Goal: Task Accomplishment & Management: Complete application form

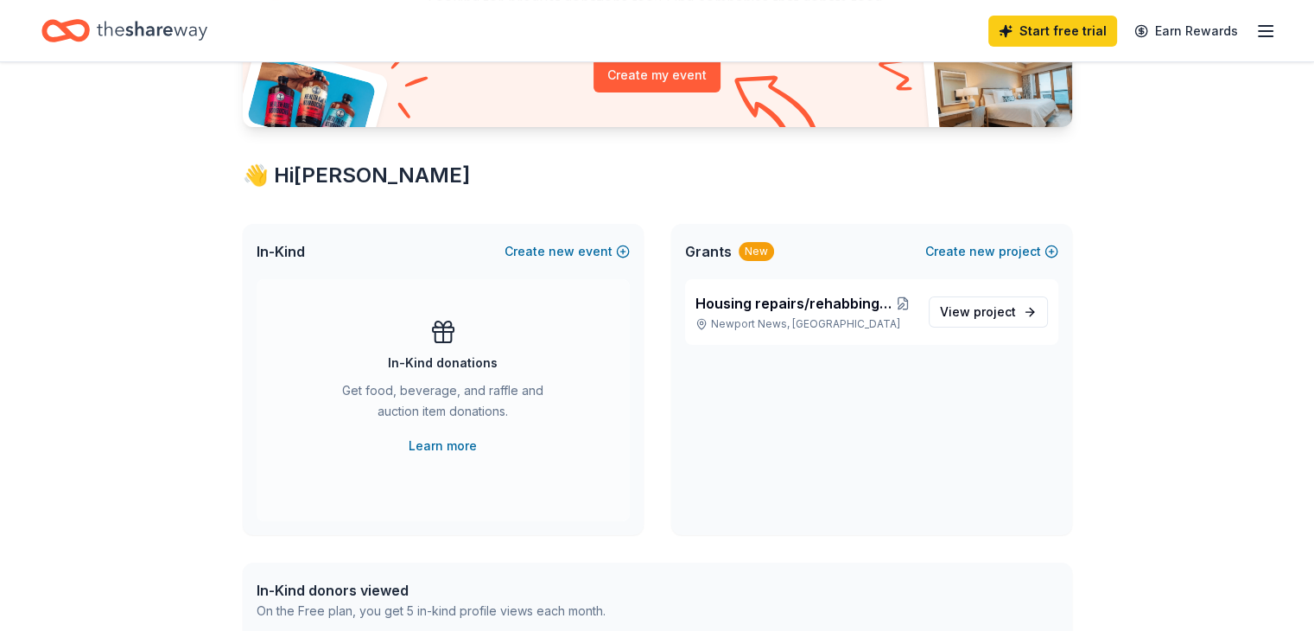
scroll to position [225, 0]
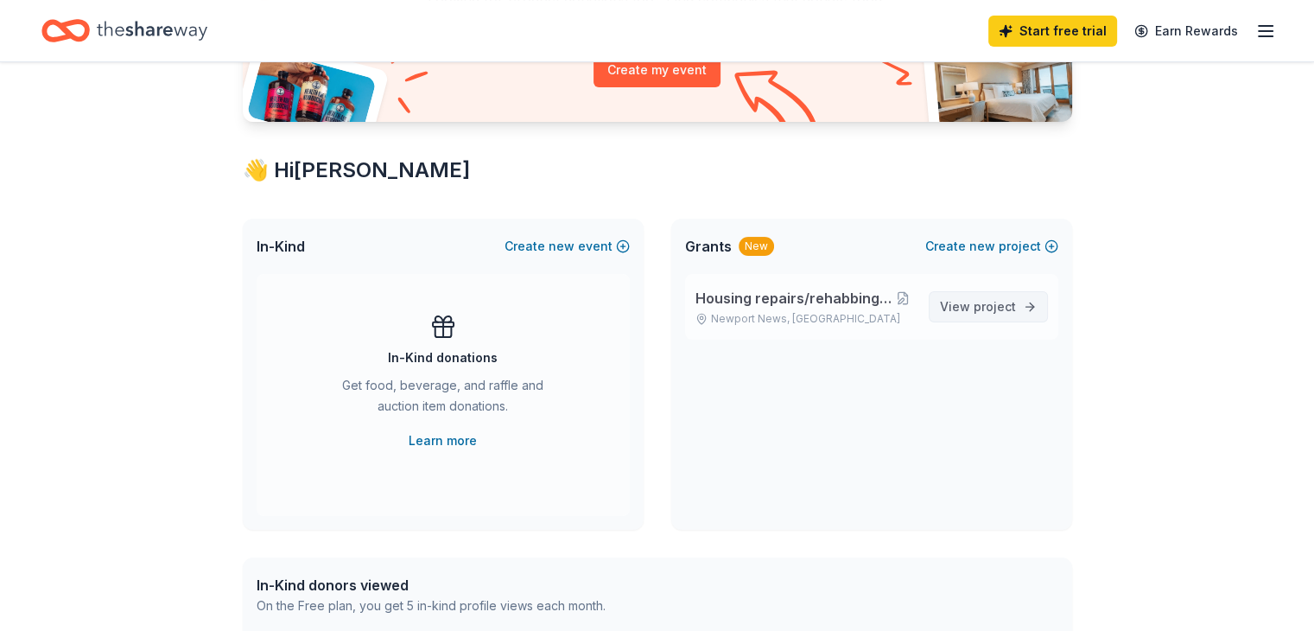
click at [983, 308] on span "project" at bounding box center [995, 306] width 42 height 15
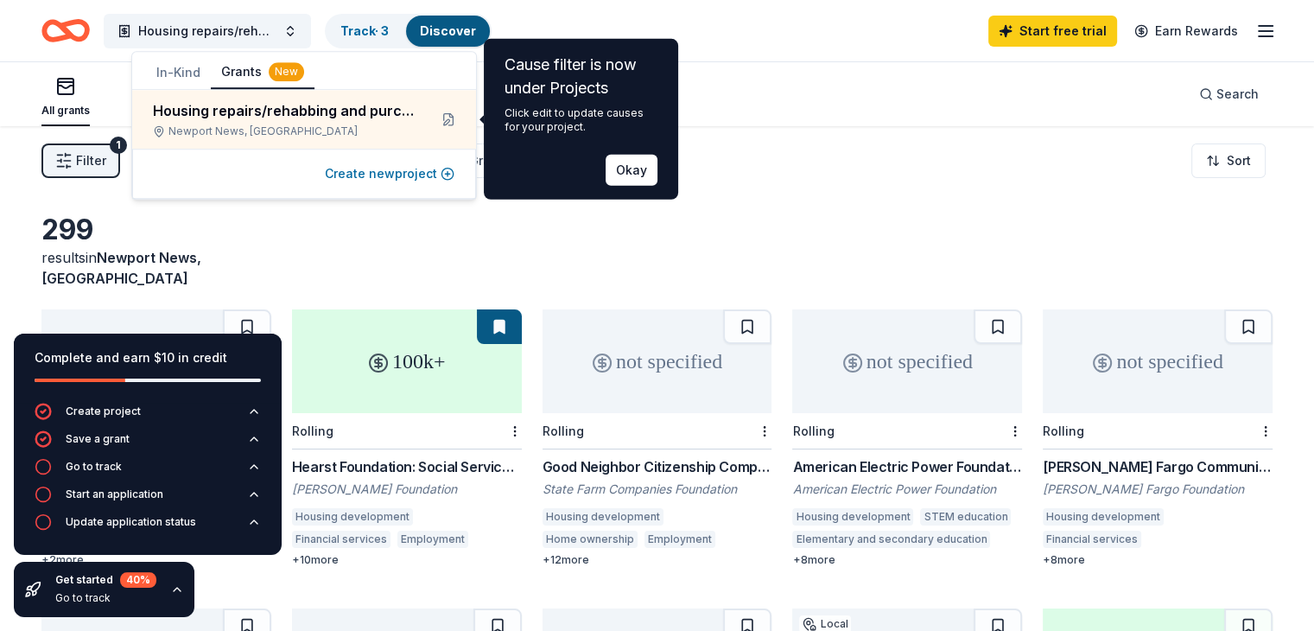
click at [394, 175] on button "Create new project" at bounding box center [390, 173] width 130 height 21
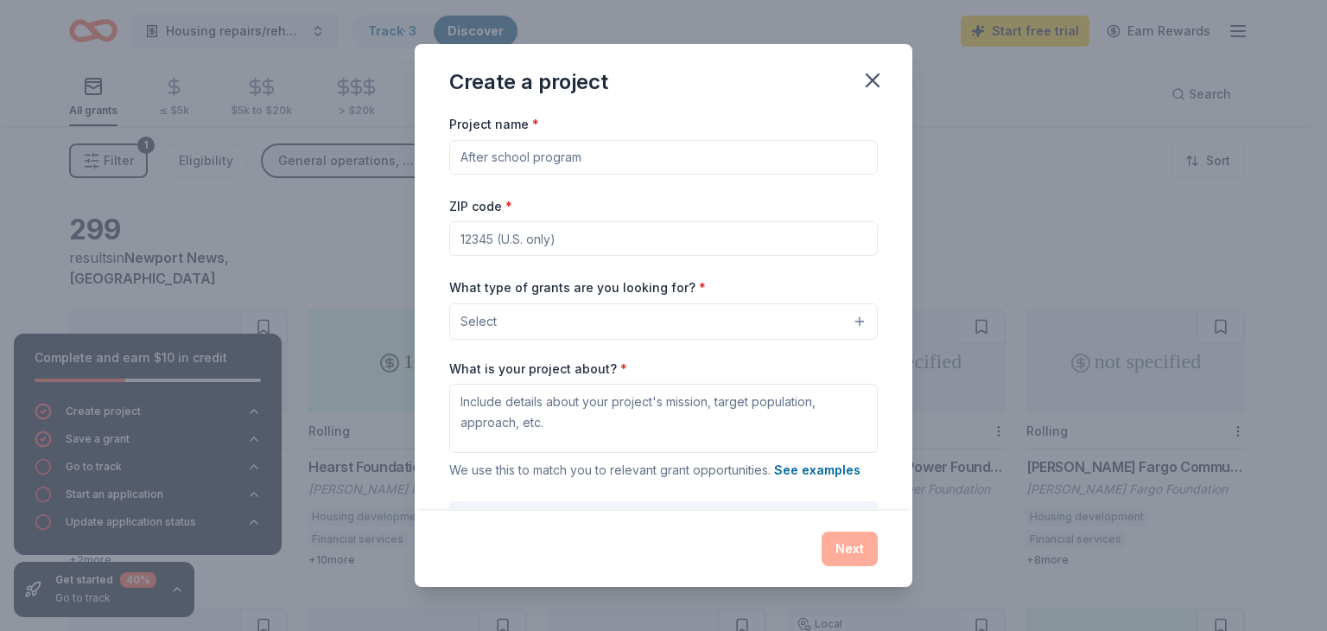
drag, startPoint x: 581, startPoint y: 156, endPoint x: 411, endPoint y: 167, distance: 170.5
click at [411, 167] on div "Create a project Project name * ZIP code * What type of grants are you looking …" at bounding box center [663, 315] width 1327 height 631
type input "Rehabbing and repairing [MEDICAL_DATA] housing"
click at [473, 237] on input "ZIP code *" at bounding box center [663, 238] width 429 height 35
type input "23602"
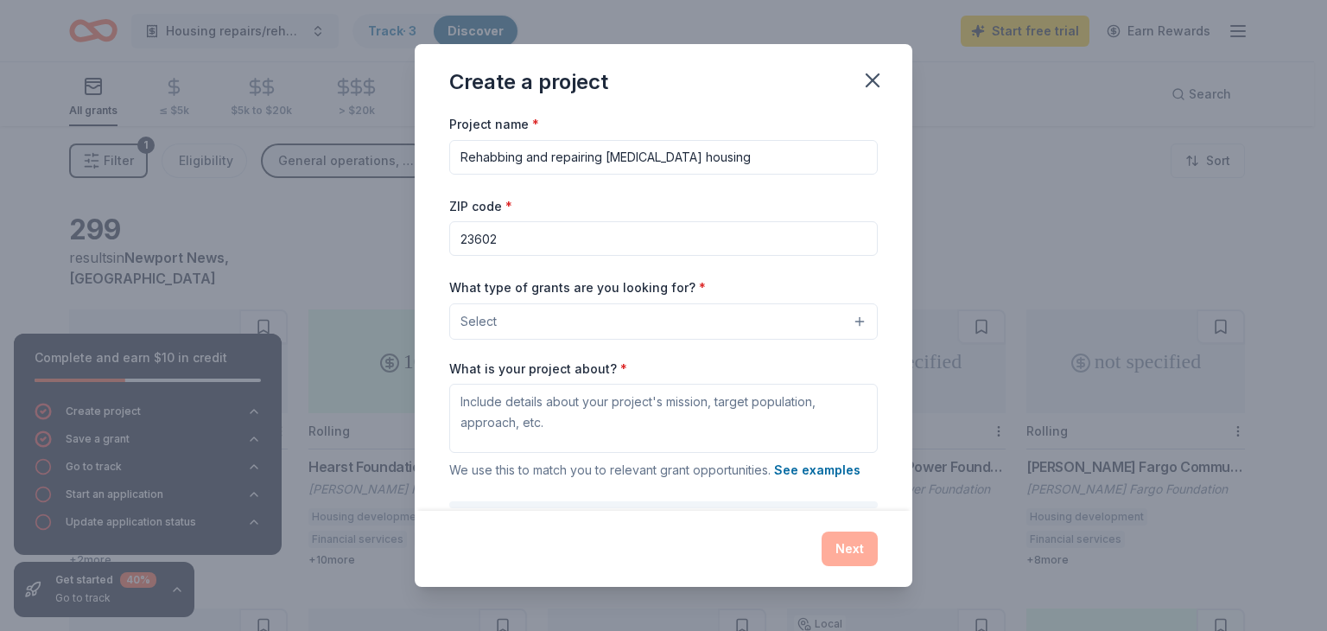
click at [508, 325] on button "Select" at bounding box center [663, 321] width 429 height 36
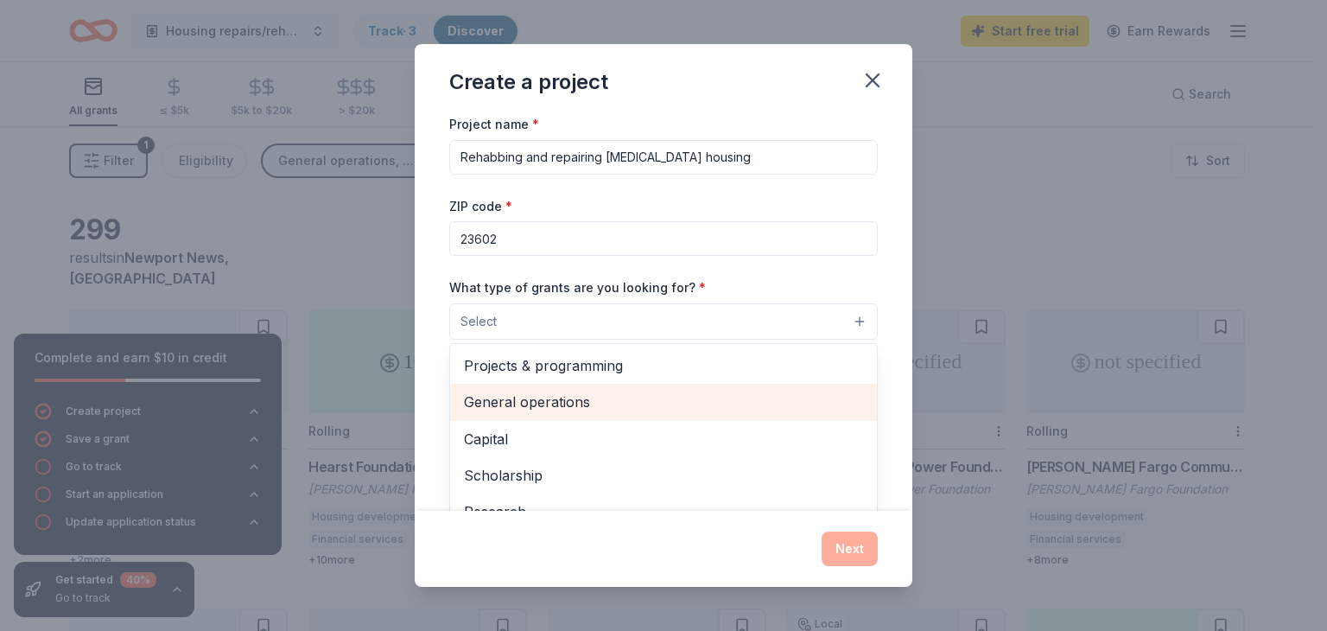
click at [532, 397] on span "General operations" at bounding box center [663, 401] width 399 height 22
click at [549, 405] on span "Capital" at bounding box center [663, 403] width 399 height 22
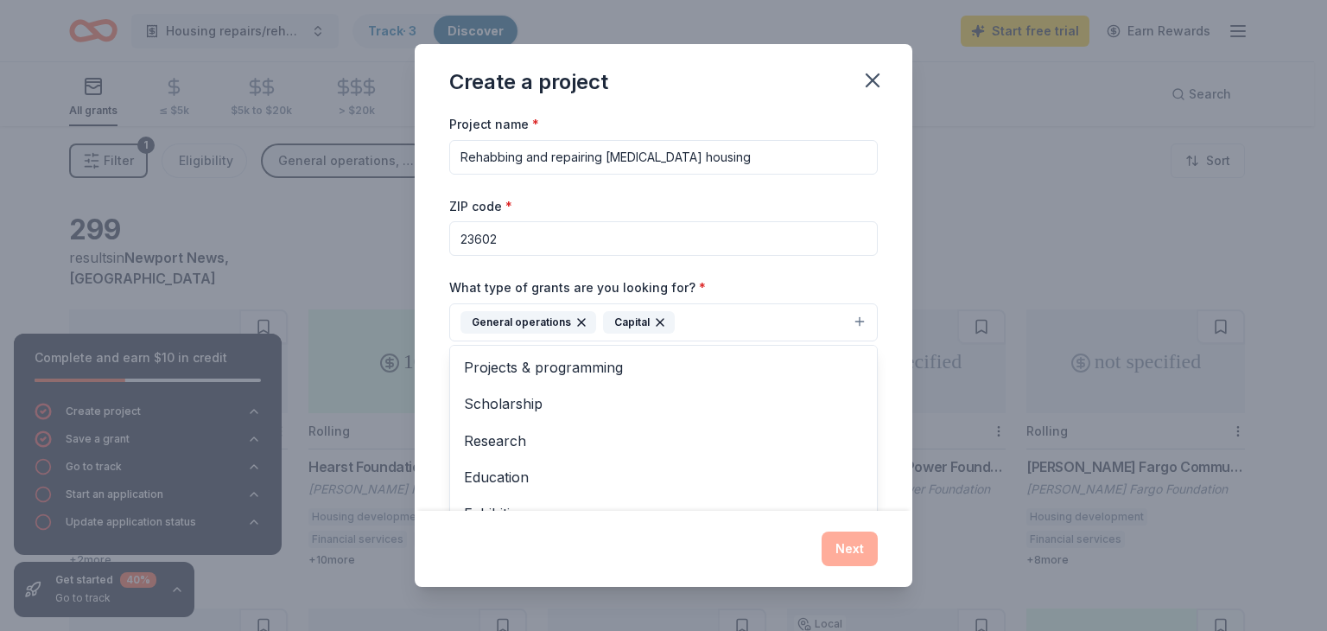
click at [746, 155] on div "Project name * Rehabbing and repairing [MEDICAL_DATA] housing ZIP code * 23602 …" at bounding box center [663, 351] width 429 height 476
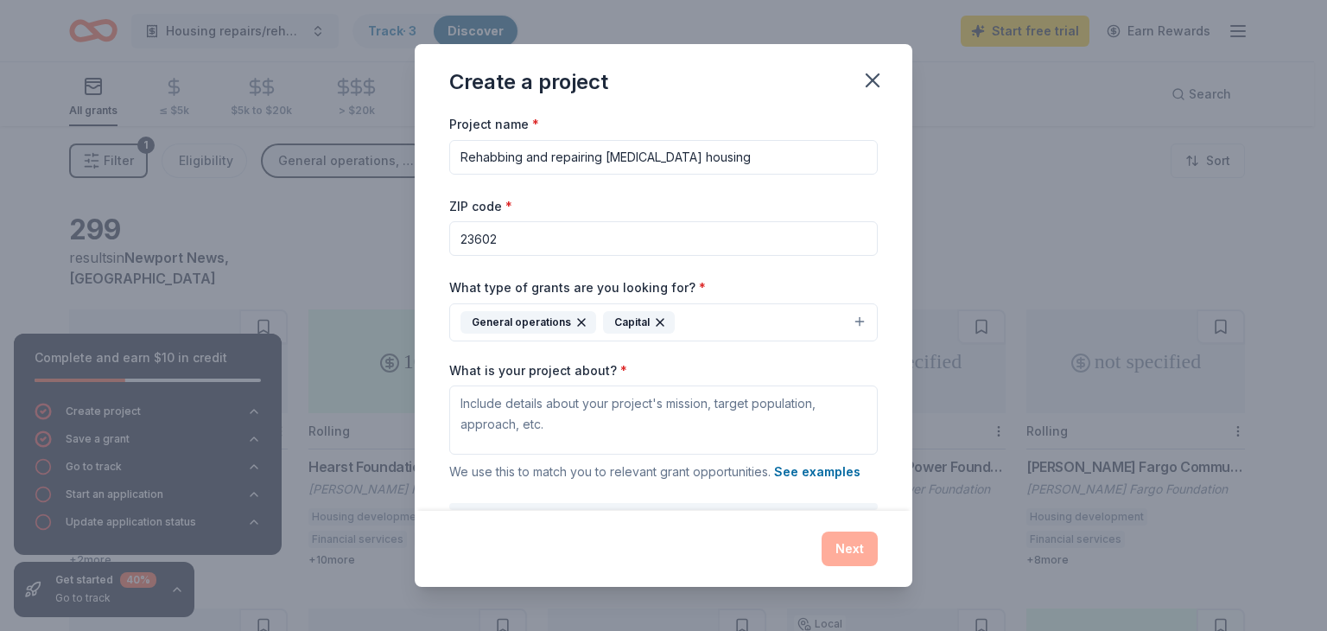
click at [733, 160] on input "Rehabbing and repairing [MEDICAL_DATA] housing" at bounding box center [663, 157] width 429 height 35
click at [460, 156] on input "Rehabbing and repairing [MEDICAL_DATA] housing" at bounding box center [663, 157] width 429 height 35
click at [582, 160] on input "Purchase, Rehabbing and repairing [MEDICAL_DATA] housing" at bounding box center [663, 157] width 429 height 35
click at [585, 159] on input "Purchase, Rehab and repairing [MEDICAL_DATA] housing" at bounding box center [663, 157] width 429 height 35
click at [659, 159] on input "Purchase, Rehab and/or repairing [MEDICAL_DATA] housing" at bounding box center [663, 157] width 429 height 35
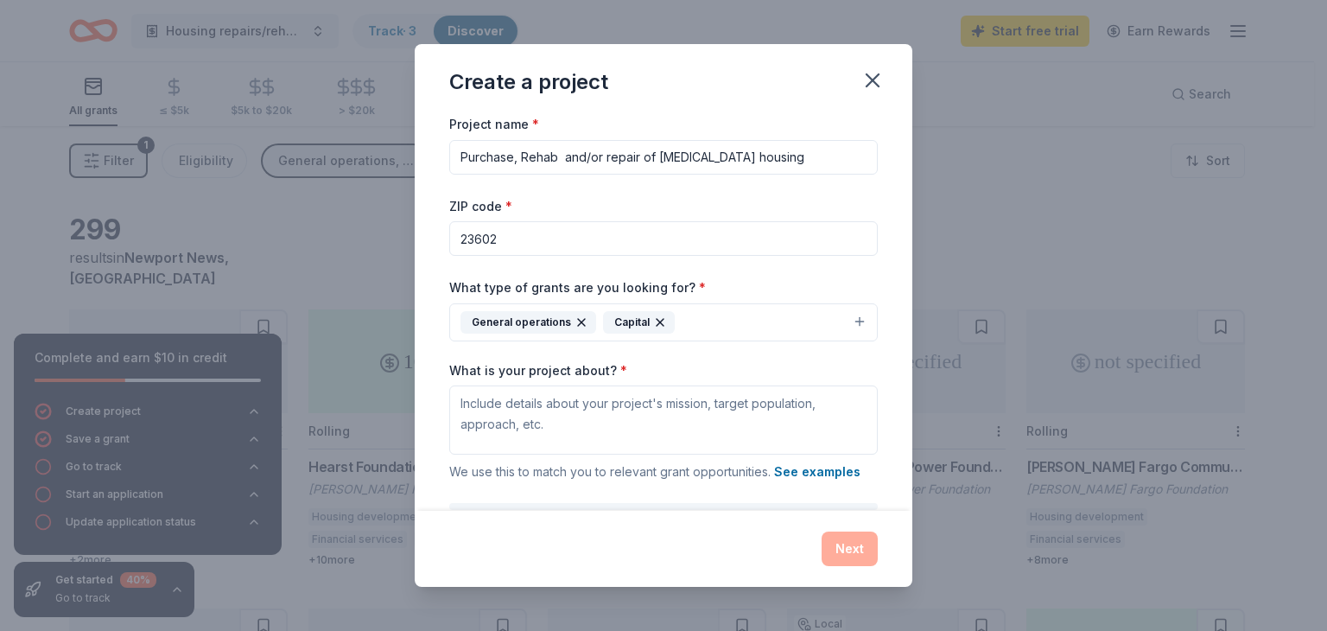
click at [727, 156] on input "Purchase, Rehab and/or repair of [MEDICAL_DATA] housing" at bounding box center [663, 157] width 429 height 35
type input "Purchase, Rehab and/or repair of [MEDICAL_DATA], affordable housing"
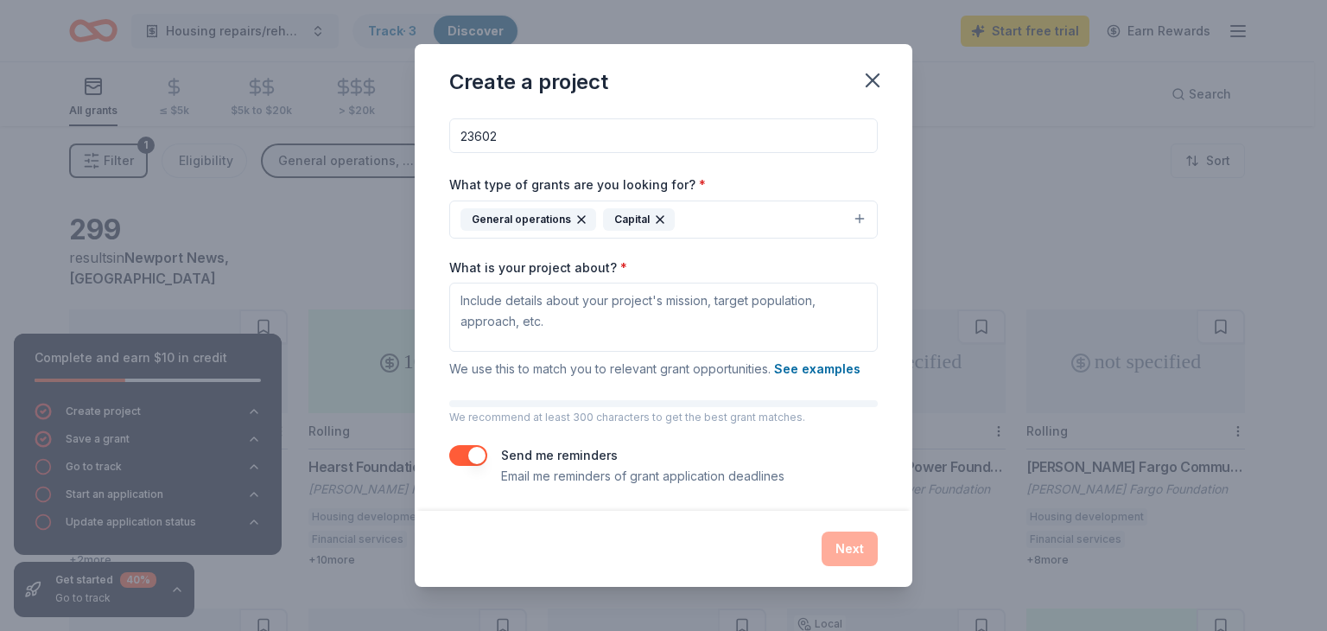
scroll to position [106, 0]
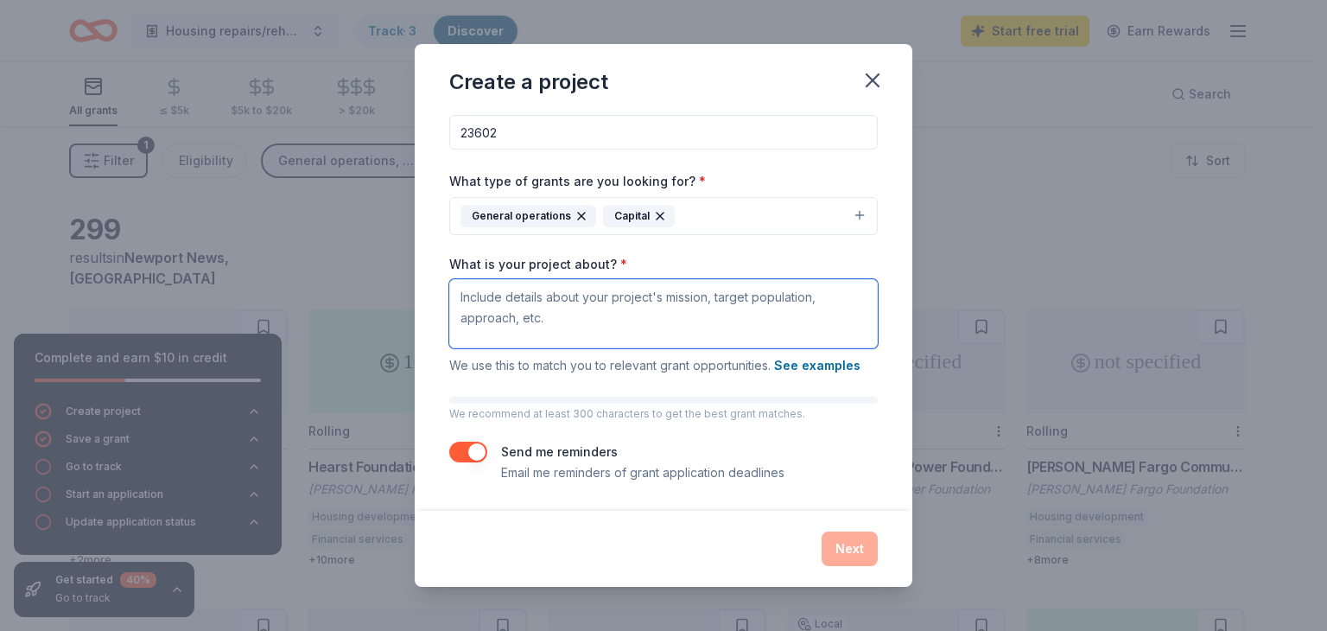
click at [457, 300] on textarea "What is your project about? *" at bounding box center [663, 313] width 429 height 69
paste textarea "The Mission of Housing Development Corporation of [GEOGRAPHIC_DATA], Inc., (HDC…"
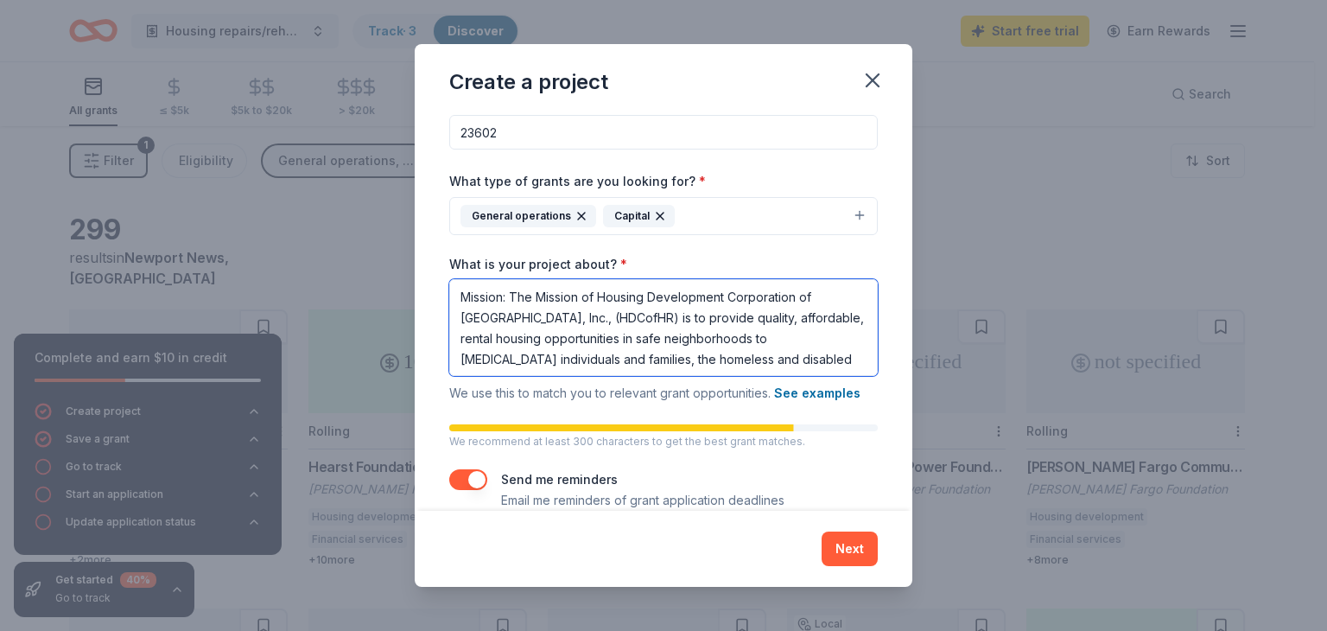
scroll to position [1, 0]
click at [764, 367] on textarea "Mission: The Mission of Housing Development Corporation of [GEOGRAPHIC_DATA], I…" at bounding box center [663, 327] width 429 height 97
click at [598, 357] on textarea "Mission: The Mission of Housing Development Corporation of [GEOGRAPHIC_DATA], I…" at bounding box center [663, 327] width 429 height 97
click at [808, 356] on textarea "Mission: The Mission of Housing Development Corporation of [GEOGRAPHIC_DATA], I…" at bounding box center [663, 327] width 429 height 97
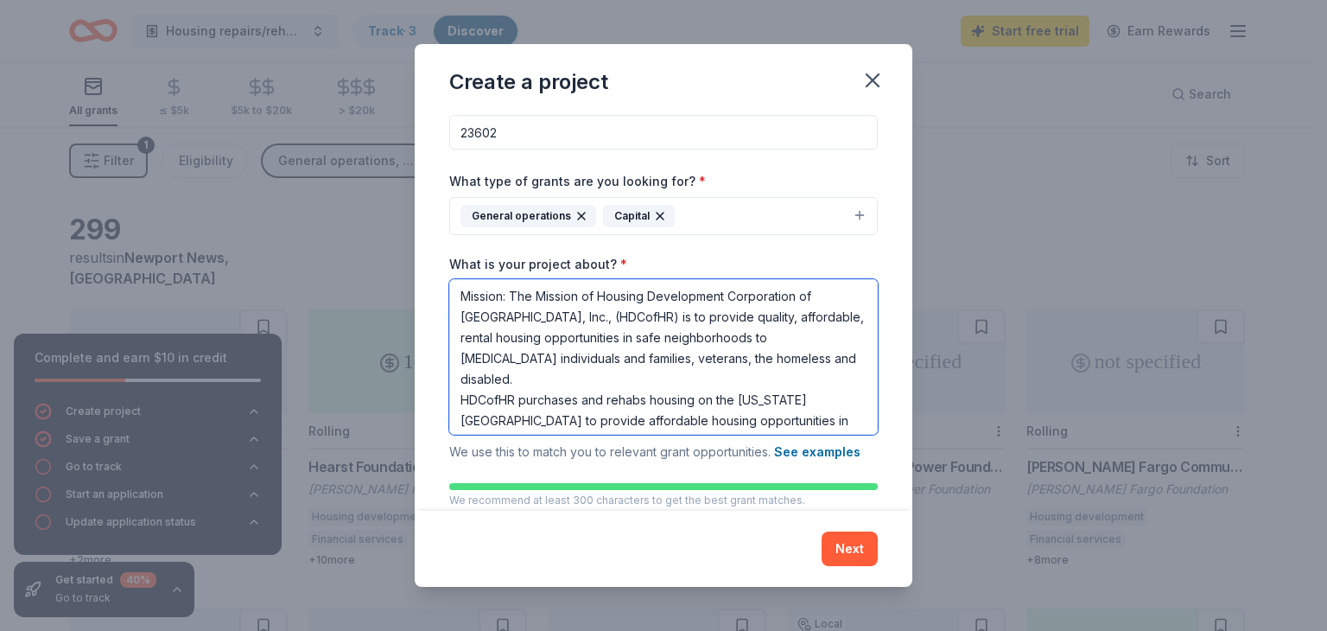
click at [726, 397] on textarea "Mission: The Mission of Housing Development Corporation of [GEOGRAPHIC_DATA], I…" at bounding box center [663, 357] width 429 height 156
click at [557, 425] on textarea "Mission: The Mission of Housing Development Corporation of [GEOGRAPHIC_DATA], I…" at bounding box center [663, 357] width 429 height 156
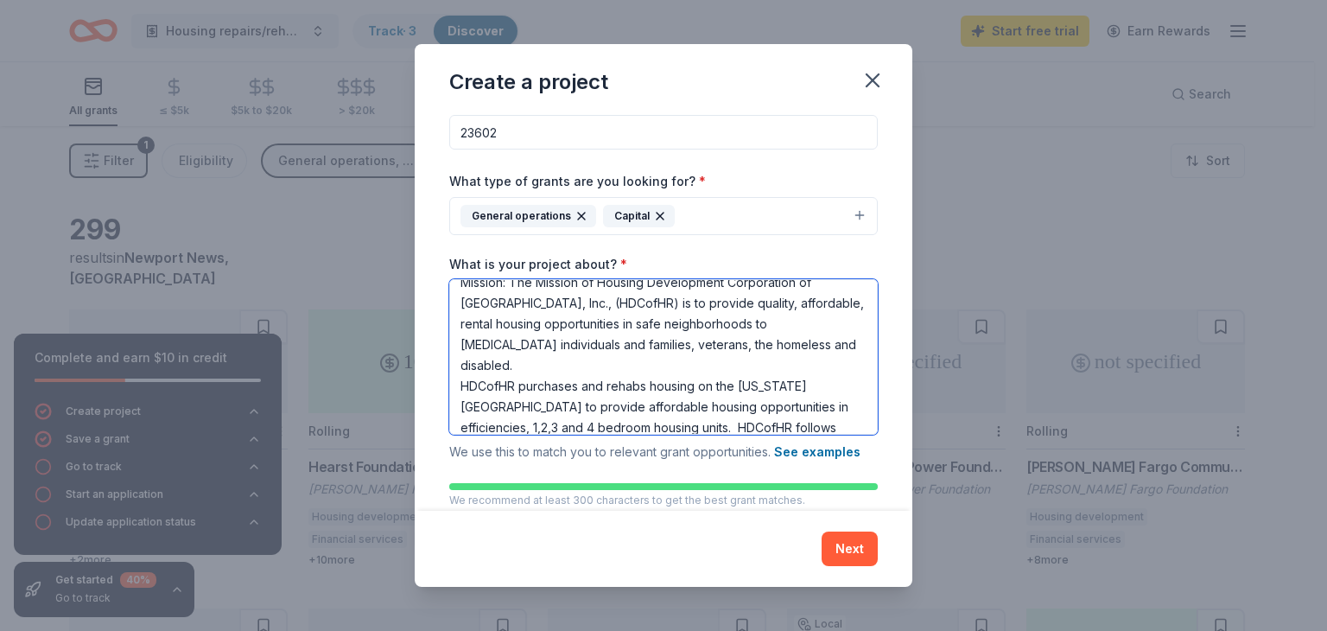
scroll to position [35, 0]
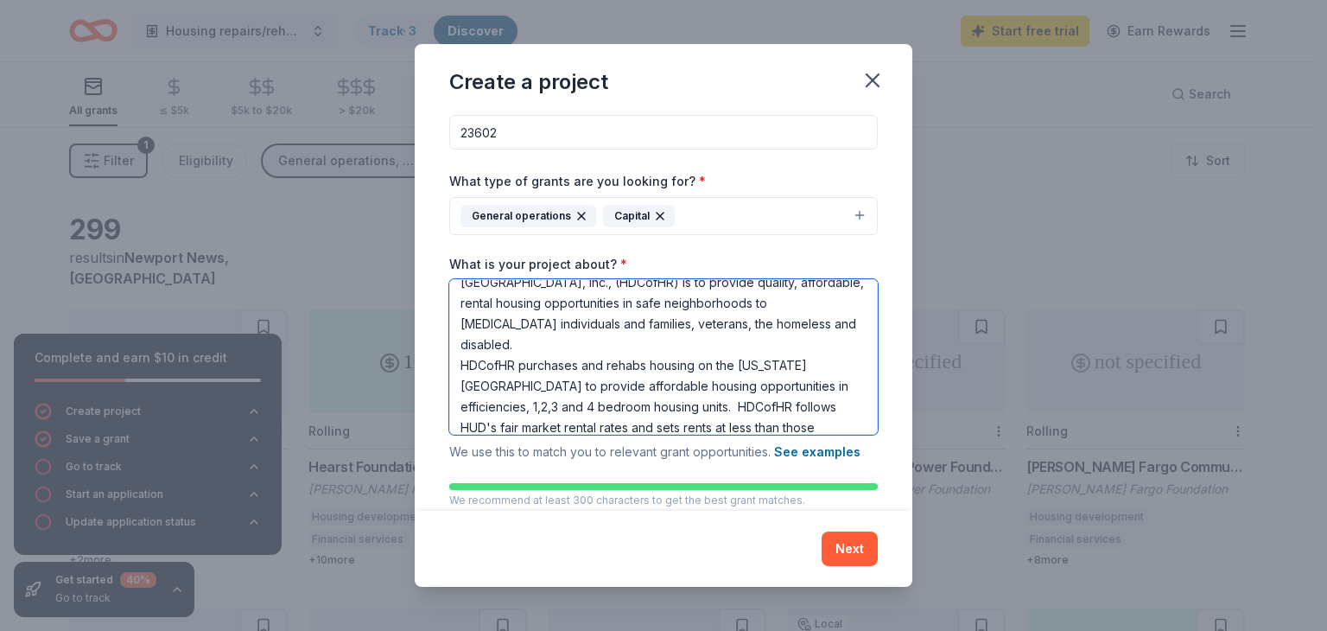
type textarea "Mission: The Mission of Housing Development Corporation of [GEOGRAPHIC_DATA], I…"
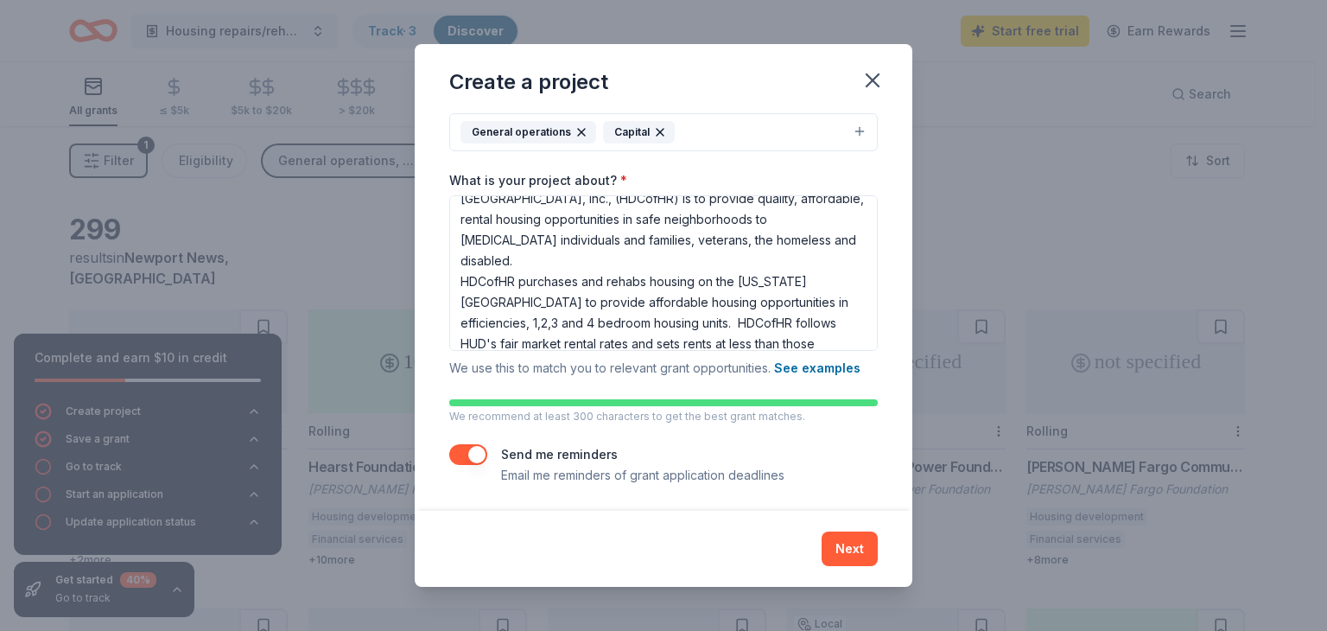
scroll to position [193, 0]
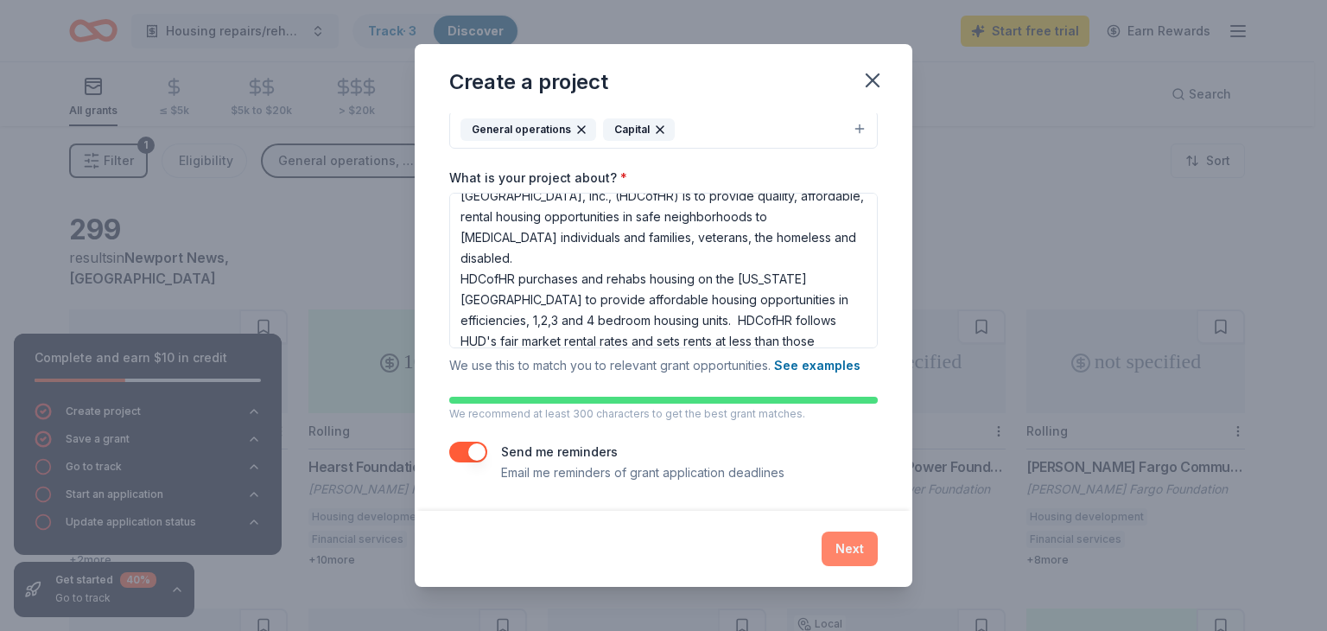
click at [846, 550] on button "Next" at bounding box center [850, 548] width 56 height 35
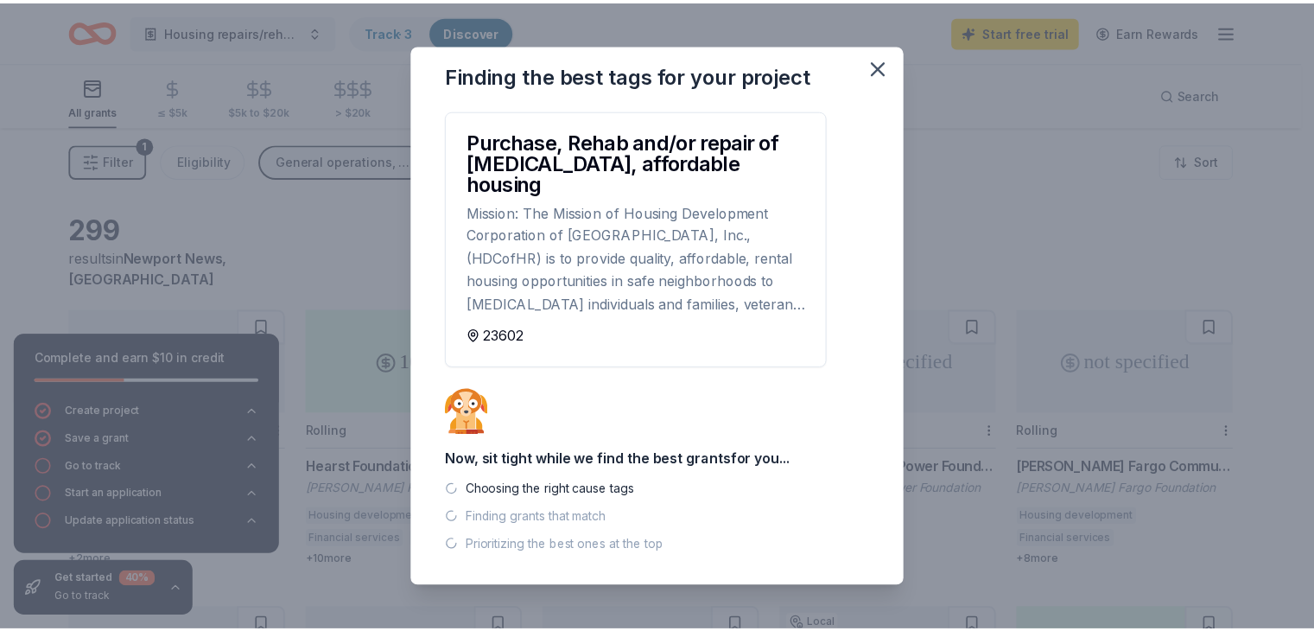
scroll to position [0, 0]
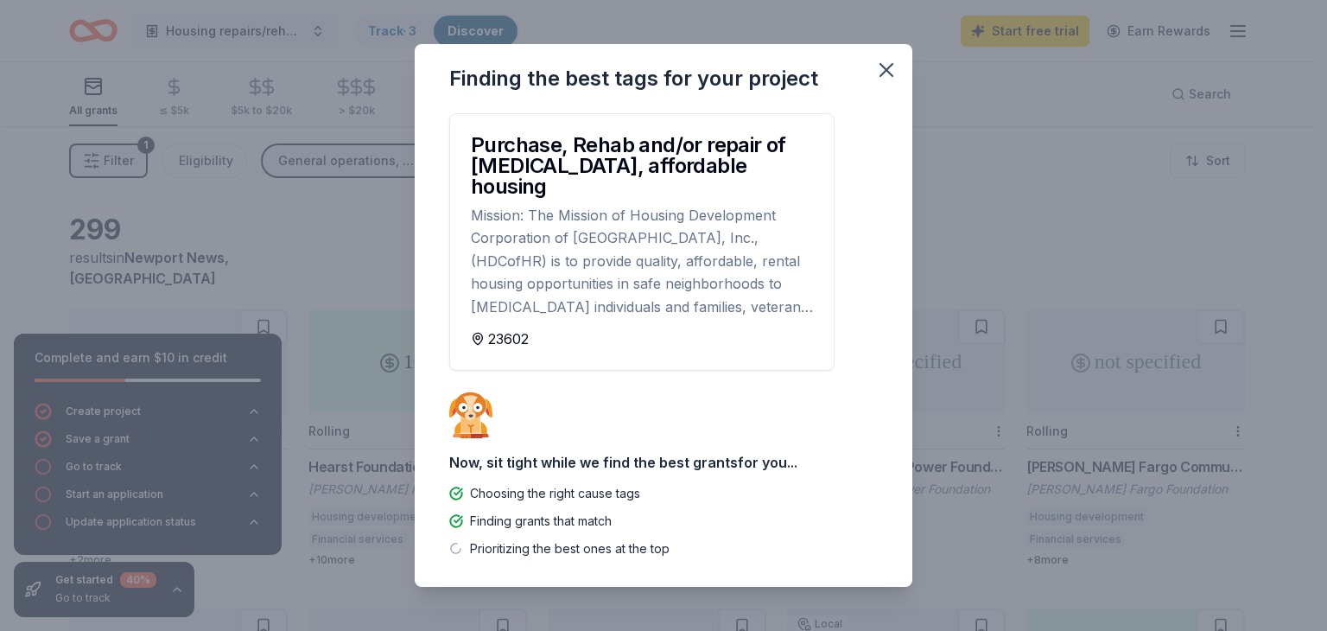
click at [537, 328] on div "23602" at bounding box center [642, 338] width 342 height 21
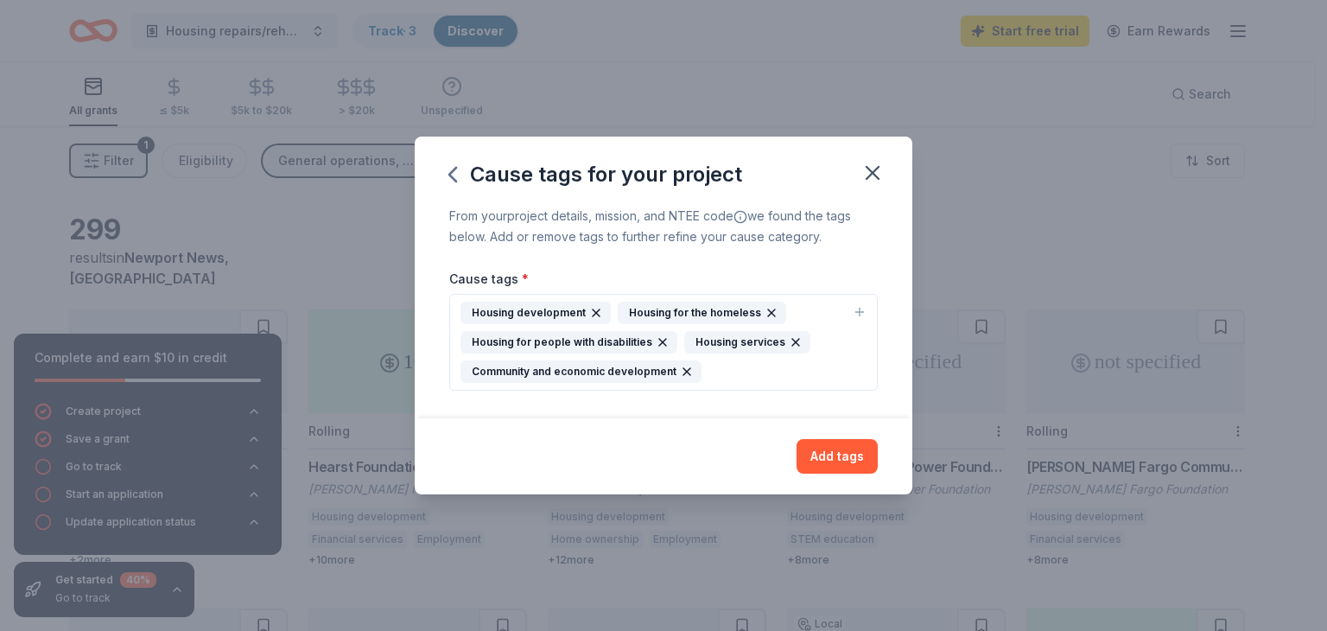
click at [657, 312] on div "Housing for the homeless" at bounding box center [702, 313] width 168 height 22
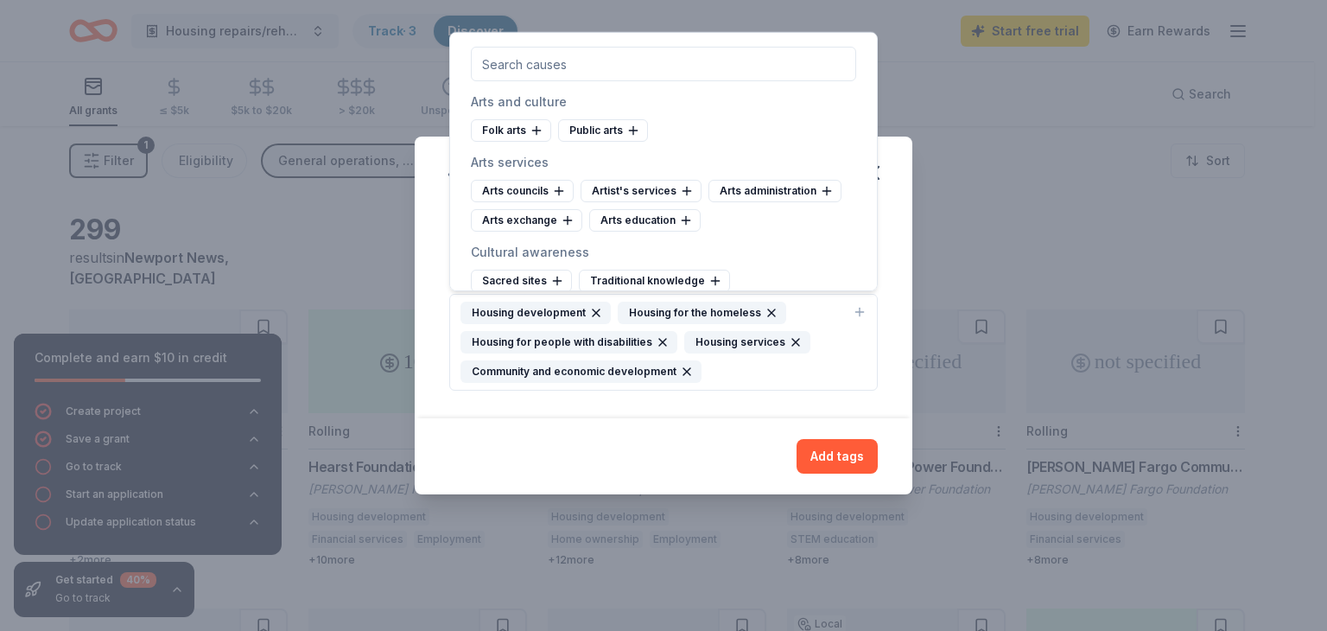
click at [600, 341] on div "Housing for people with disabilities" at bounding box center [568, 342] width 217 height 22
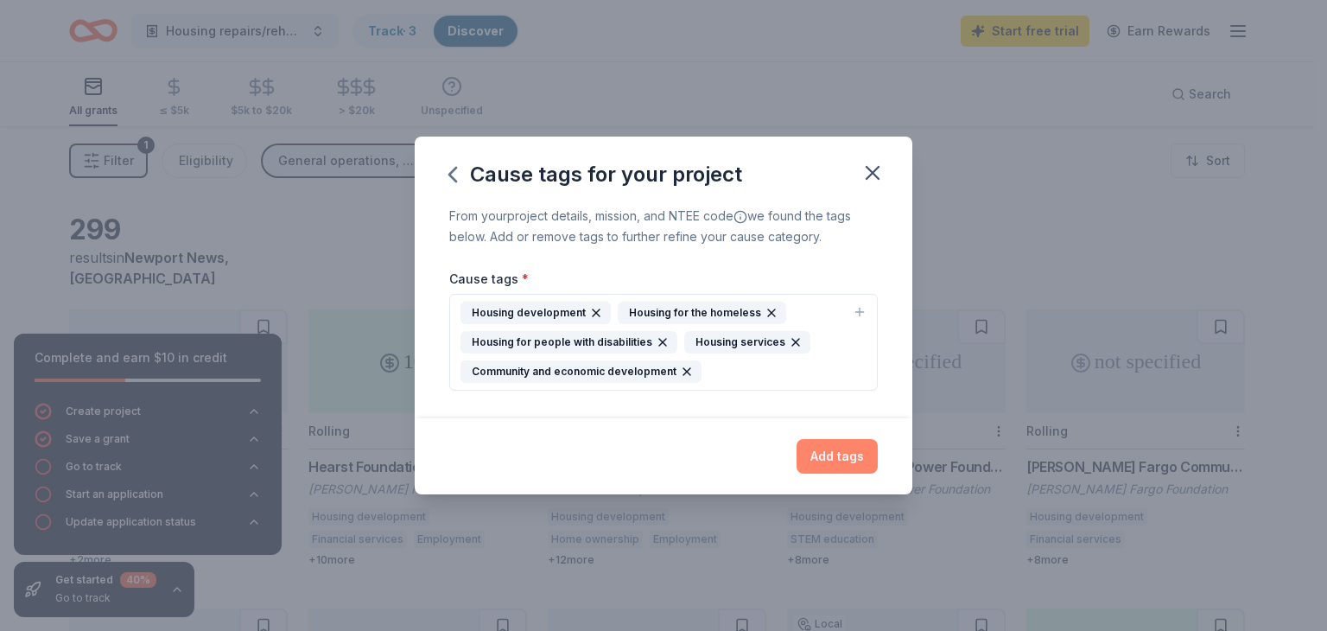
click at [833, 448] on button "Add tags" at bounding box center [837, 456] width 81 height 35
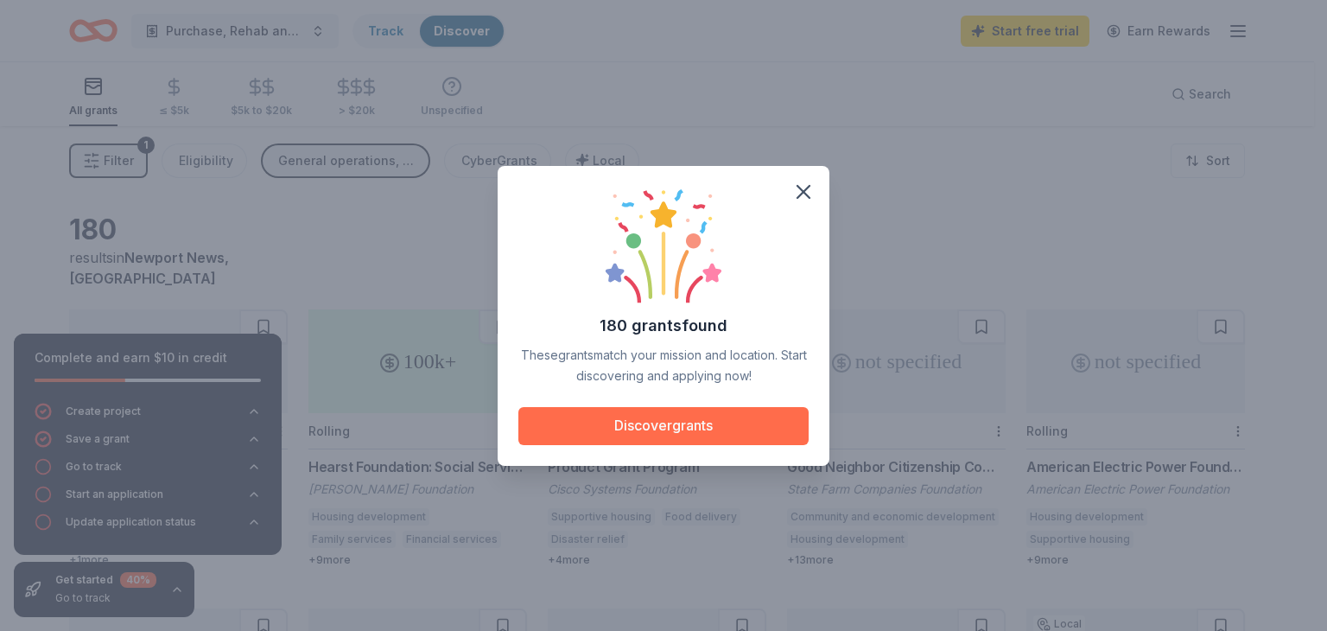
click at [683, 421] on button "Discover grants" at bounding box center [663, 426] width 290 height 38
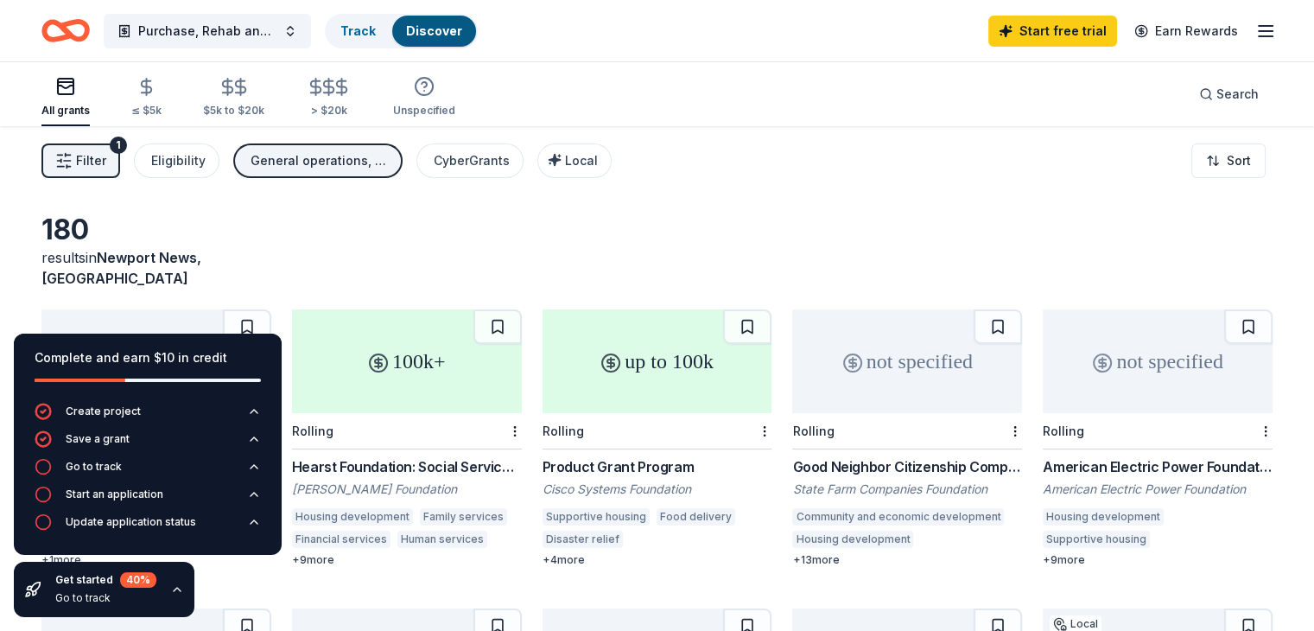
click at [187, 309] on div "not specified" at bounding box center [156, 361] width 230 height 104
click at [348, 158] on div "General operations, Capital" at bounding box center [320, 160] width 138 height 21
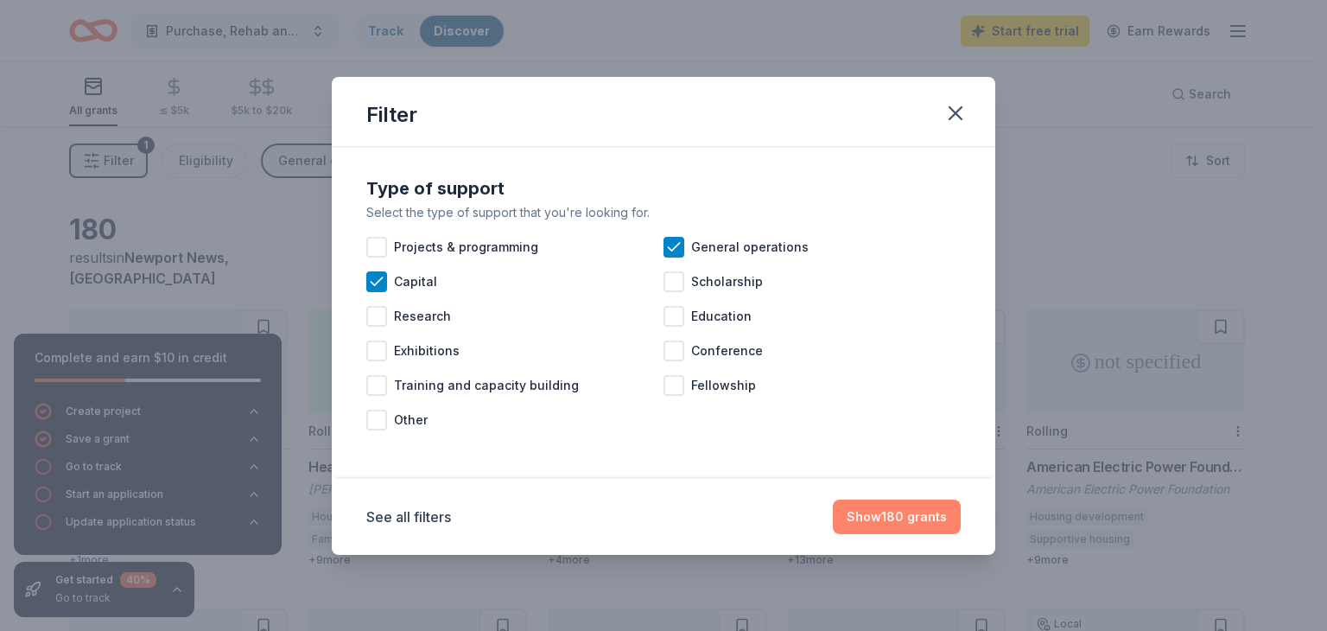
click at [889, 516] on button "Show 180 grants" at bounding box center [897, 516] width 128 height 35
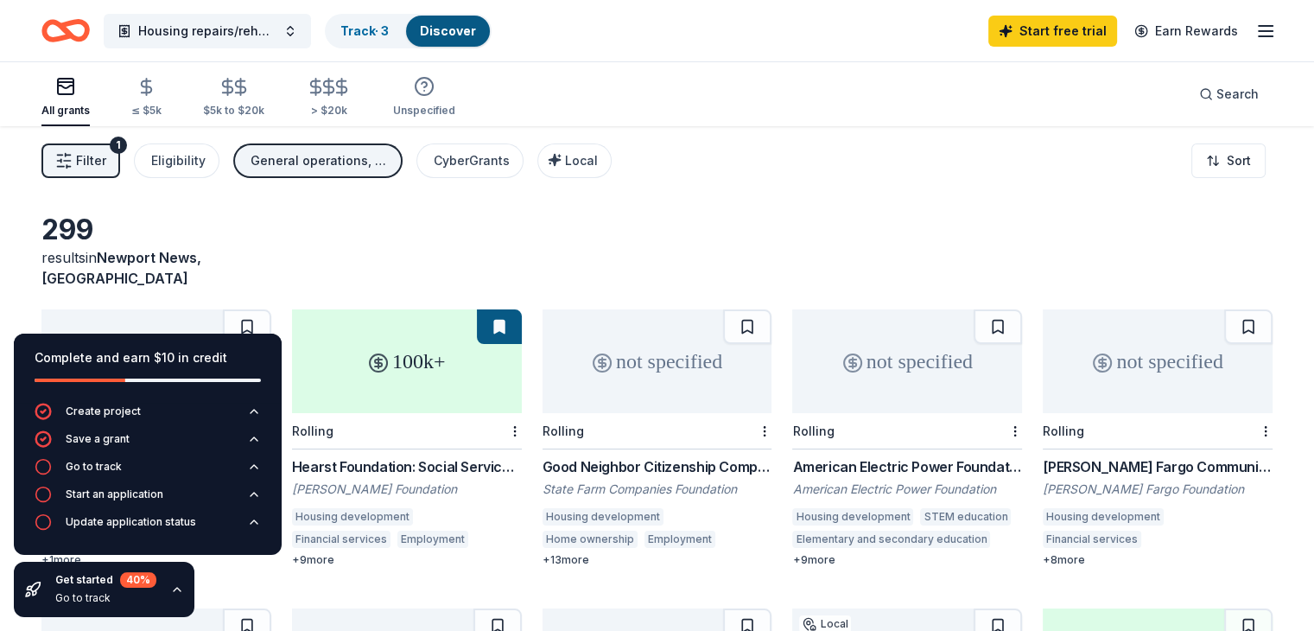
scroll to position [225, 0]
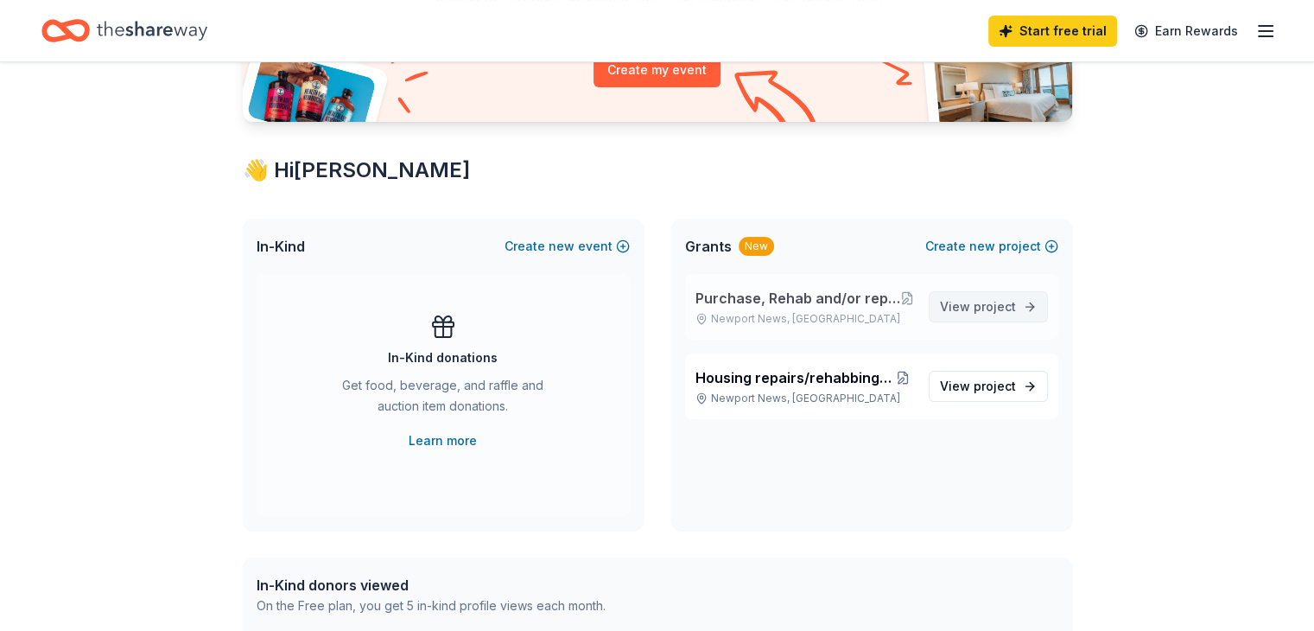
click at [977, 302] on span "project" at bounding box center [995, 306] width 42 height 15
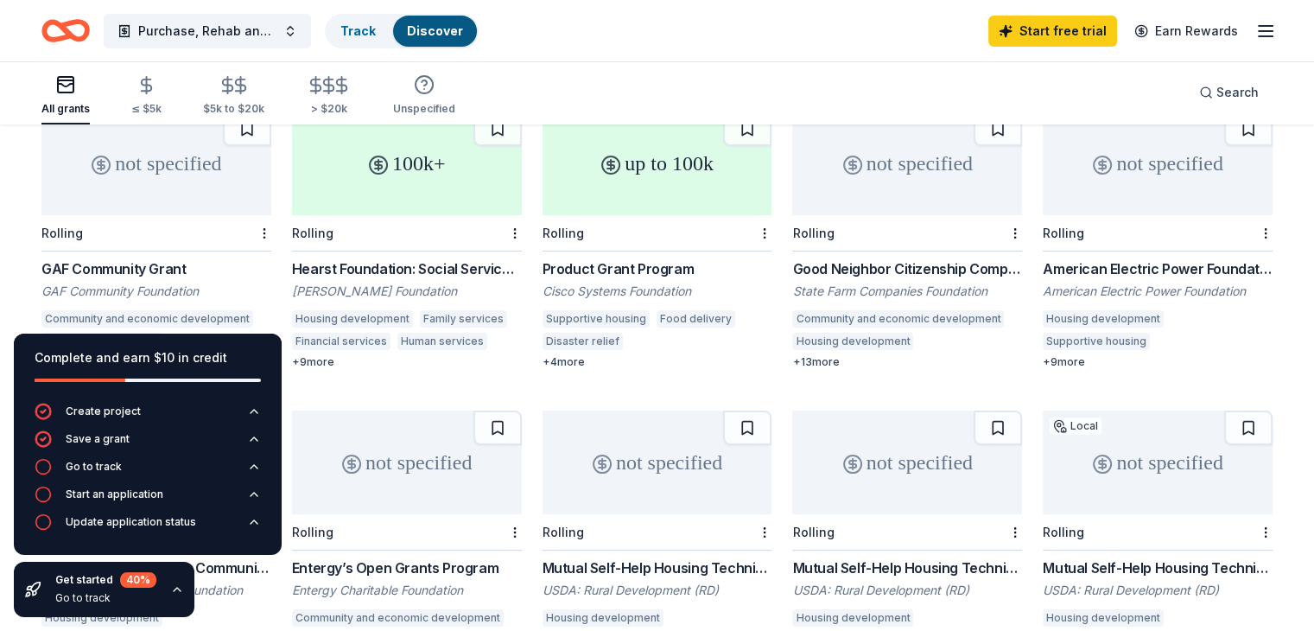
scroll to position [228, 0]
